Goal: Task Accomplishment & Management: Manage account settings

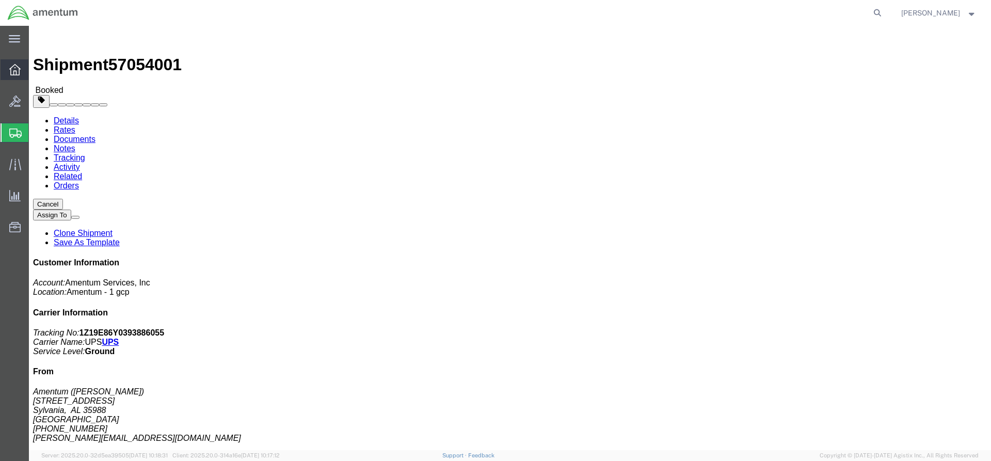
click at [15, 69] on icon at bounding box center [14, 69] width 11 height 11
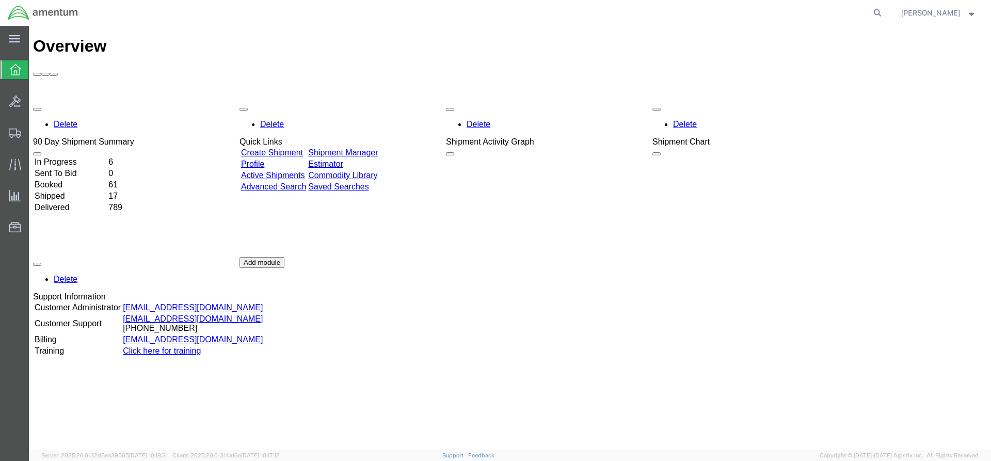
click at [73, 180] on td "Booked" at bounding box center [70, 185] width 73 height 10
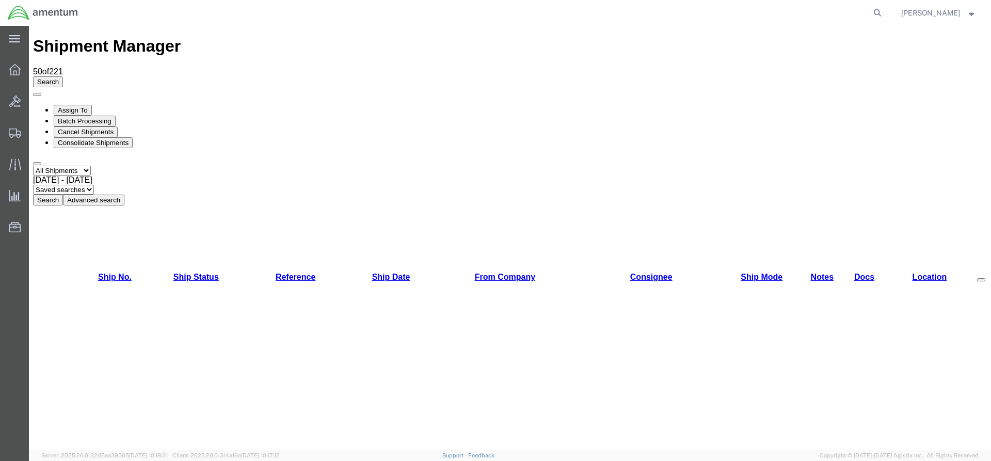
checkbox input "true"
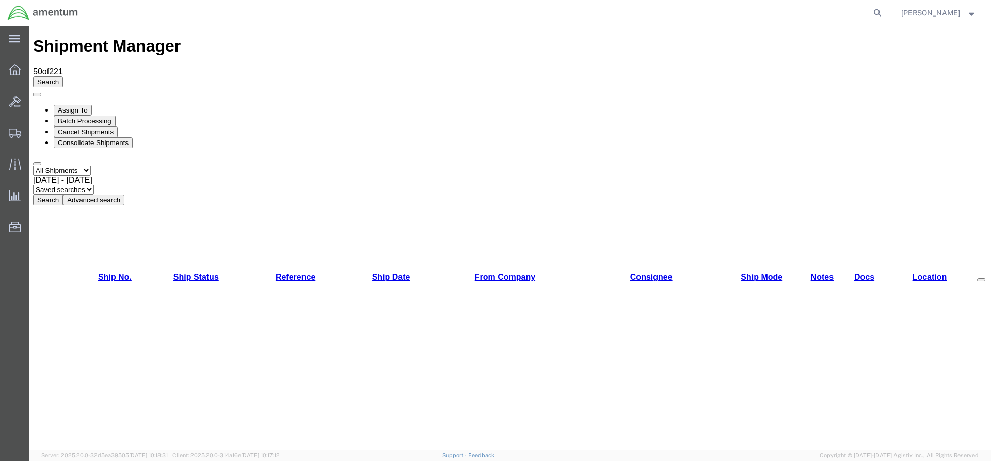
checkbox input "true"
